Goal: Task Accomplishment & Management: Use online tool/utility

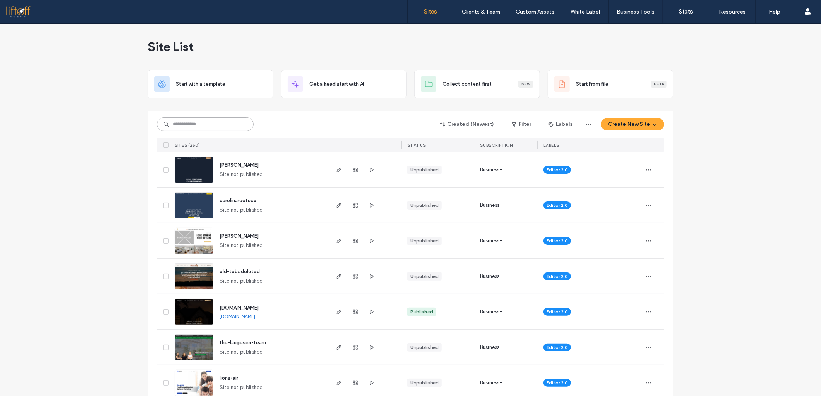
click at [223, 124] on input at bounding box center [205, 124] width 97 height 14
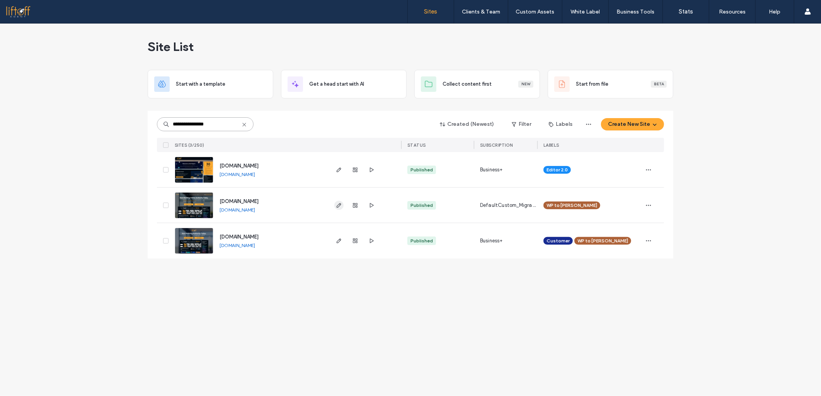
type input "**********"
click at [341, 203] on icon "button" at bounding box center [339, 205] width 6 height 6
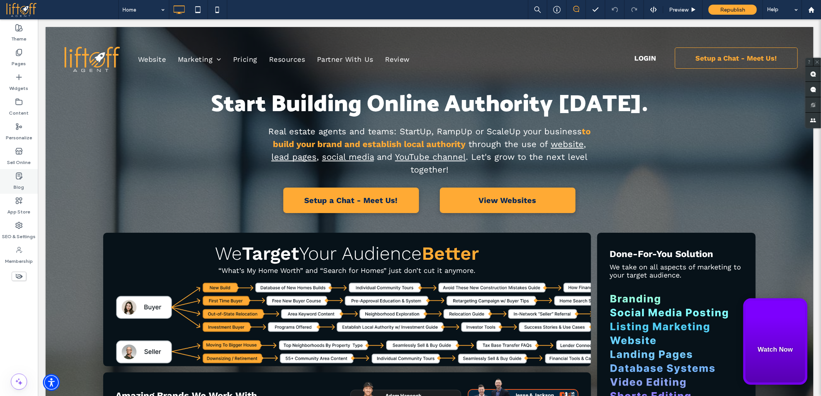
click at [15, 175] on icon at bounding box center [19, 176] width 8 height 8
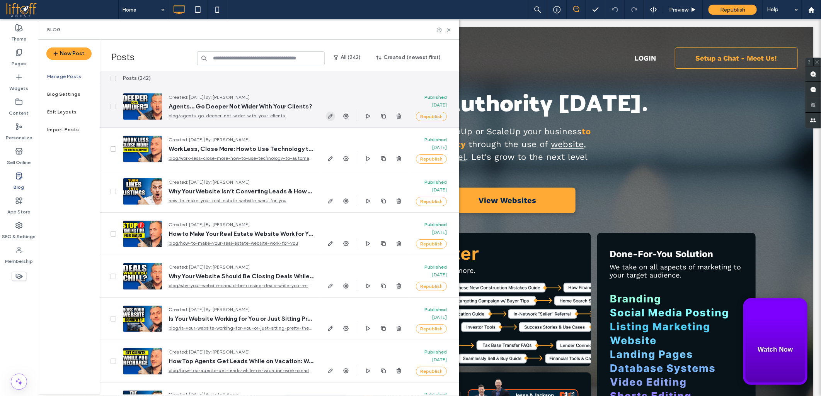
click at [333, 117] on icon "button" at bounding box center [330, 116] width 6 height 6
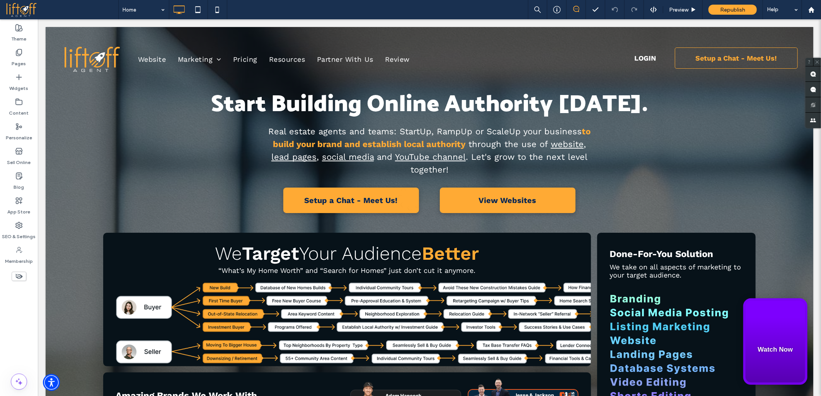
click at [25, 321] on div at bounding box center [410, 198] width 821 height 396
click at [21, 306] on div at bounding box center [410, 198] width 821 height 396
click at [19, 308] on div at bounding box center [410, 198] width 821 height 396
click at [19, 308] on div "Theme Pages Widgets Content Personalize Sell Online Blog App Store SEO & Settin…" at bounding box center [19, 207] width 38 height 377
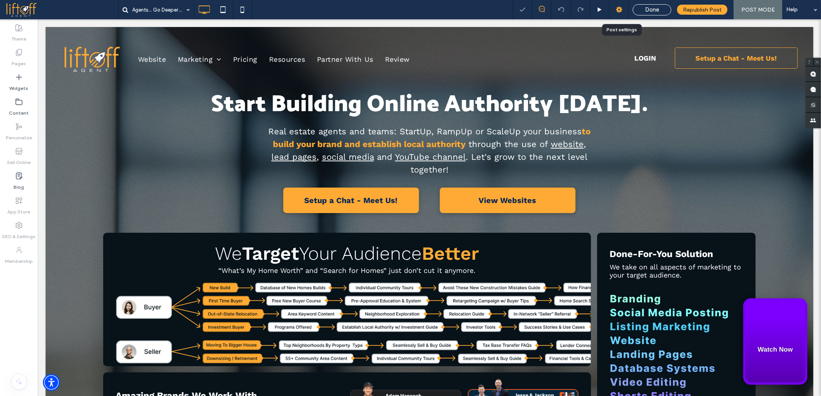
click at [616, 8] on icon at bounding box center [619, 10] width 8 height 8
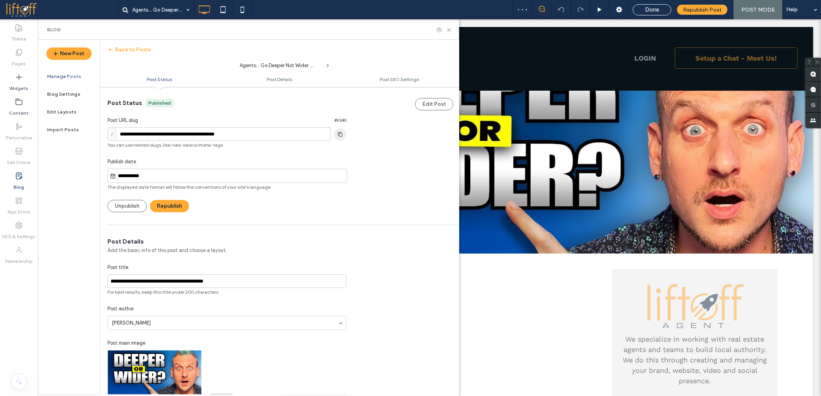
click at [341, 136] on use "button" at bounding box center [340, 134] width 5 height 5
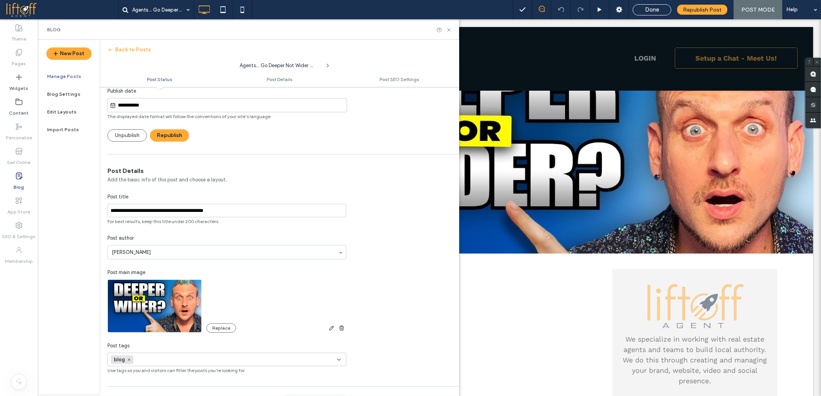
scroll to position [86, 0]
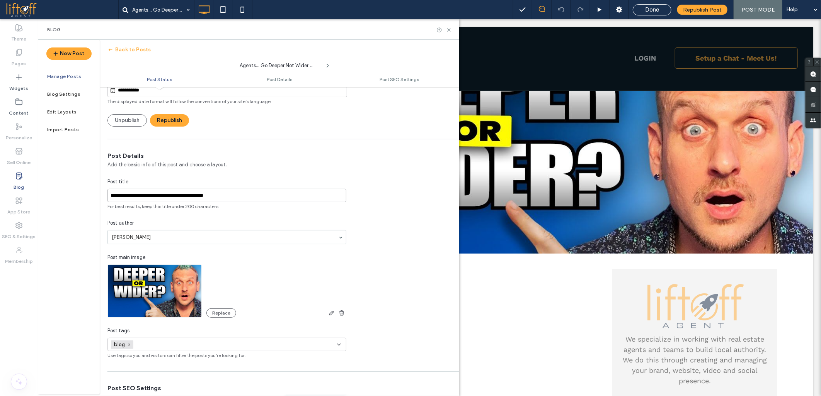
click at [163, 197] on input "**********" at bounding box center [226, 196] width 239 height 14
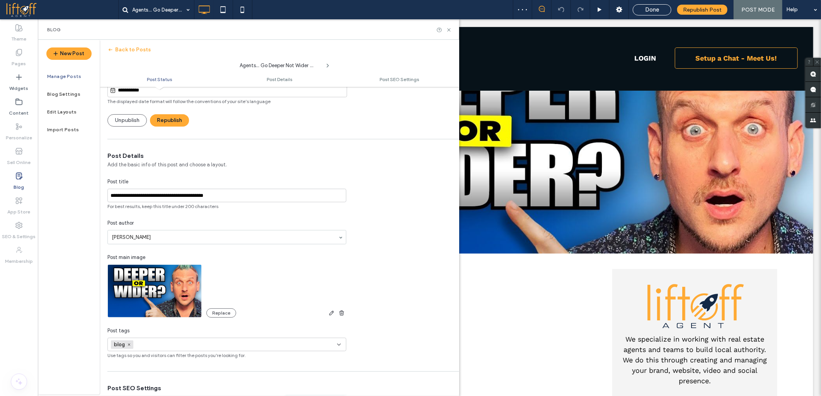
scroll to position [0, 0]
